Goal: Find specific page/section: Find specific page/section

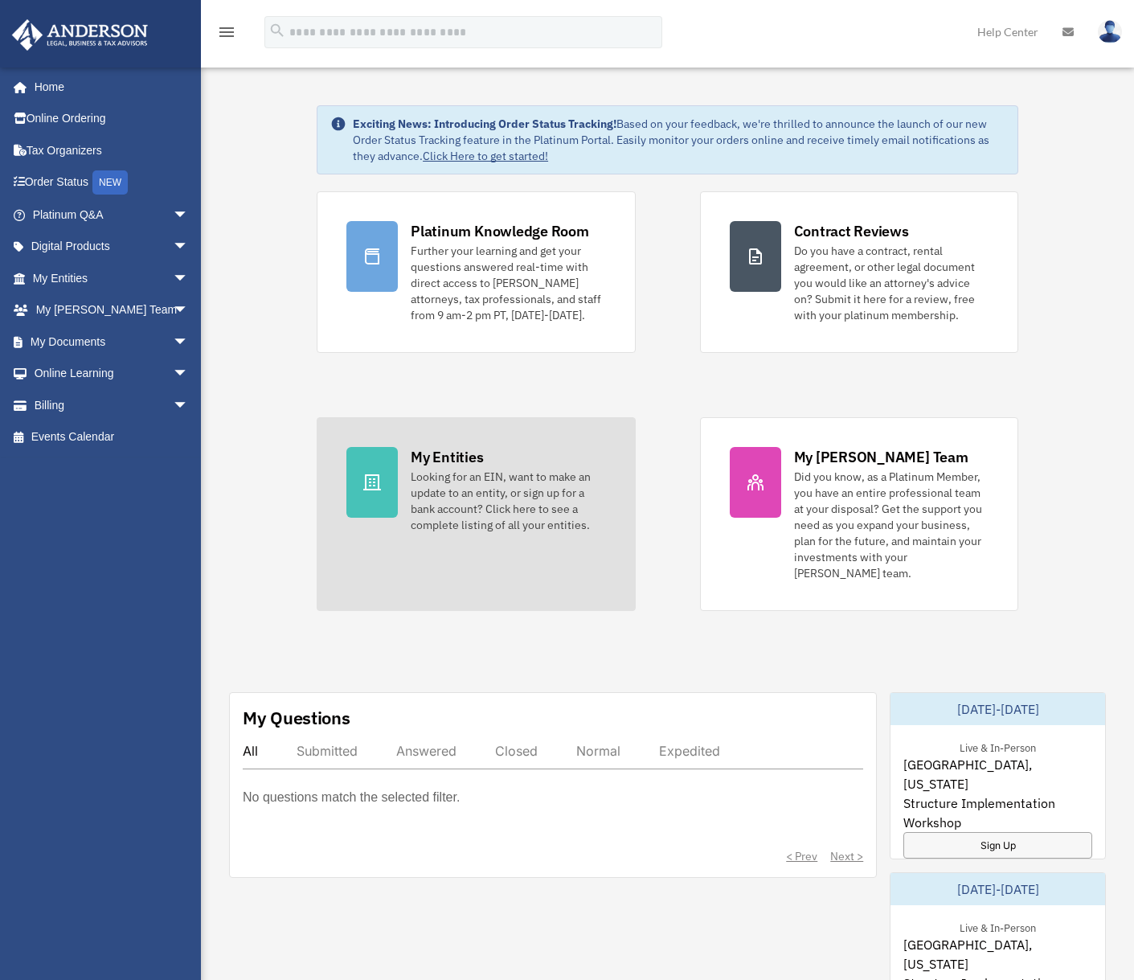
click at [453, 455] on div "My Entities" at bounding box center [447, 457] width 72 height 20
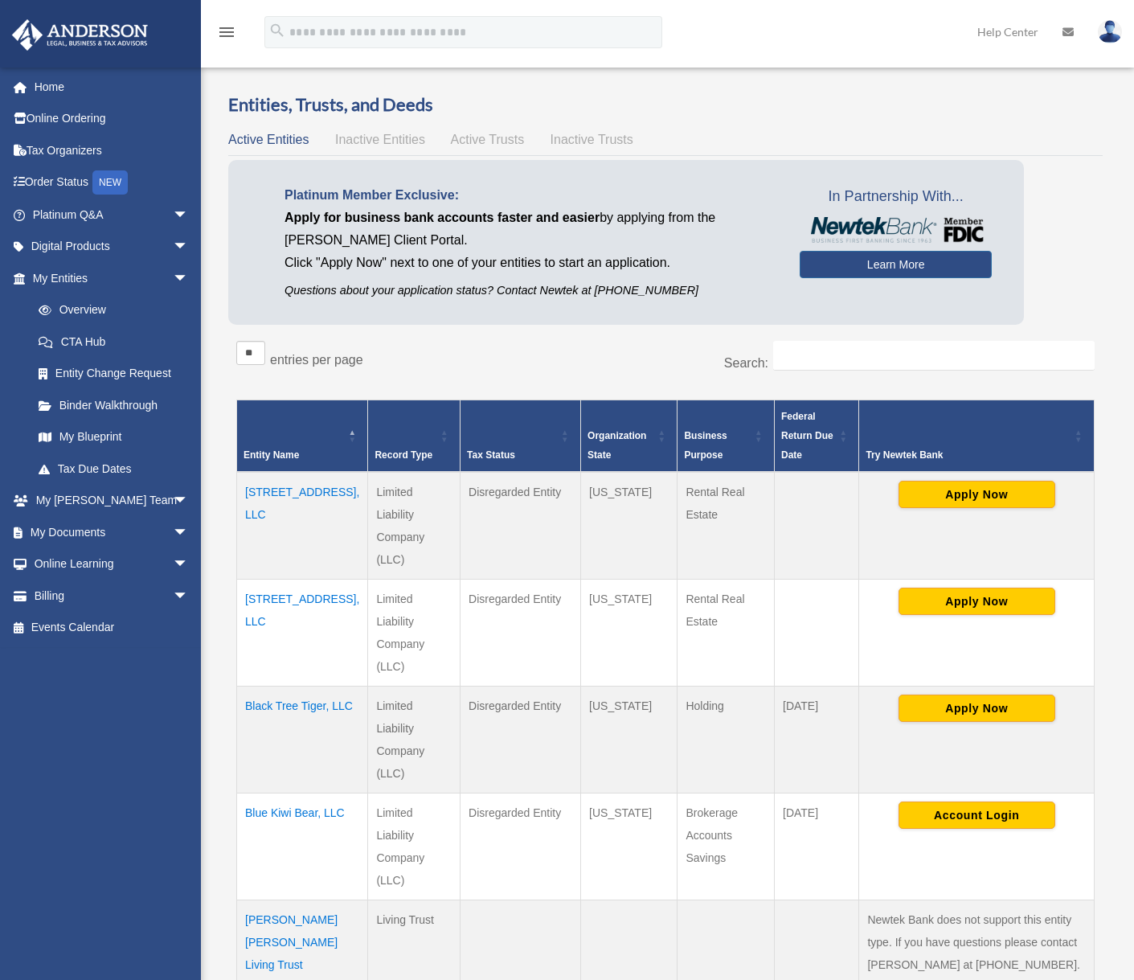
drag, startPoint x: 241, startPoint y: 550, endPoint x: 289, endPoint y: 576, distance: 54.0
click at [289, 580] on td "[STREET_ADDRESS], LLC" at bounding box center [302, 633] width 131 height 107
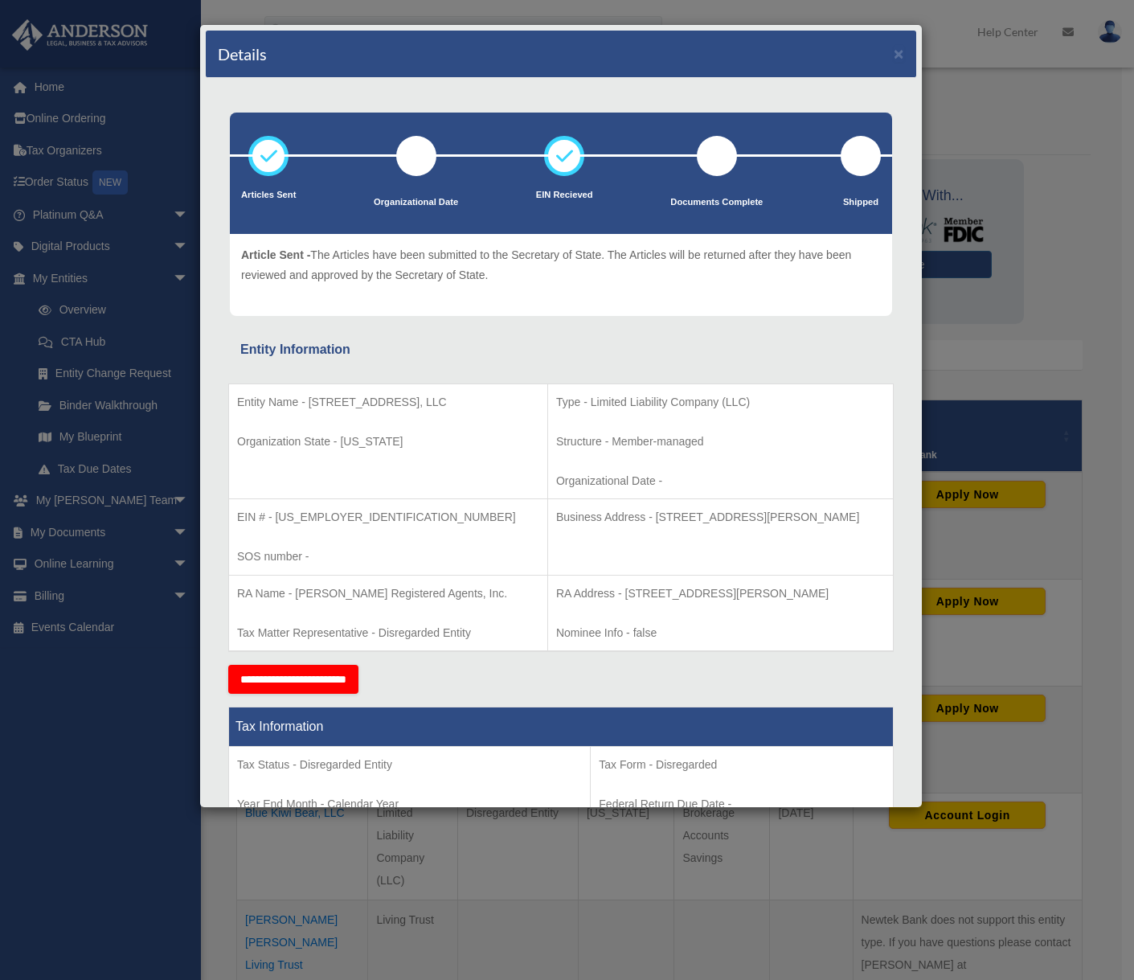
drag, startPoint x: 307, startPoint y: 400, endPoint x: 442, endPoint y: 399, distance: 135.1
click at [442, 399] on p "Entity Name - [STREET_ADDRESS], LLC" at bounding box center [388, 402] width 302 height 20
copy p "[STREET_ADDRESS], LLC"
click at [894, 55] on button "×" at bounding box center [899, 53] width 10 height 17
